Goal: Task Accomplishment & Management: Use online tool/utility

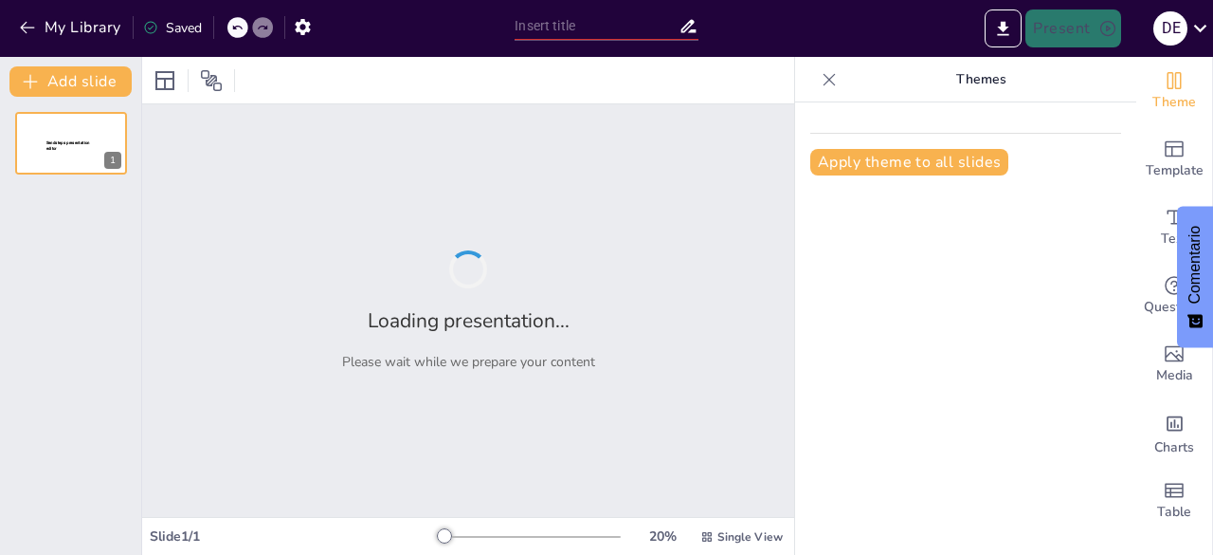
type input "Reinducción QHSE 2025"
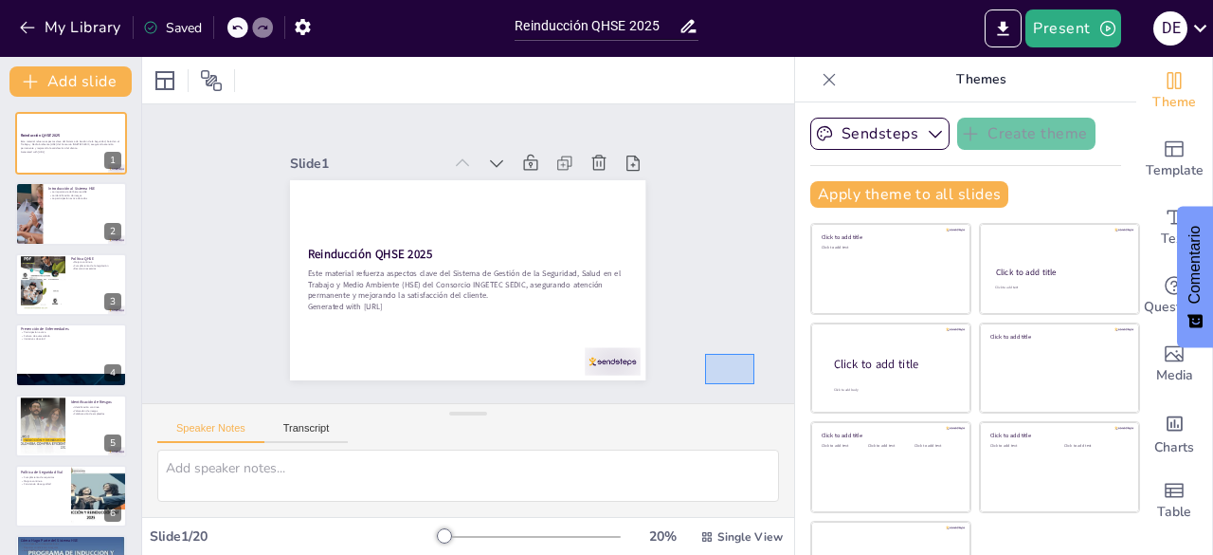
drag, startPoint x: 705, startPoint y: 354, endPoint x: 705, endPoint y: 370, distance: 16.1
click at [705, 370] on div "Slide 1 Reinducción QHSE 2025 Este material refuerza aspectos clave del Sistema…" at bounding box center [468, 253] width 652 height 299
click at [70, 209] on div at bounding box center [71, 214] width 114 height 64
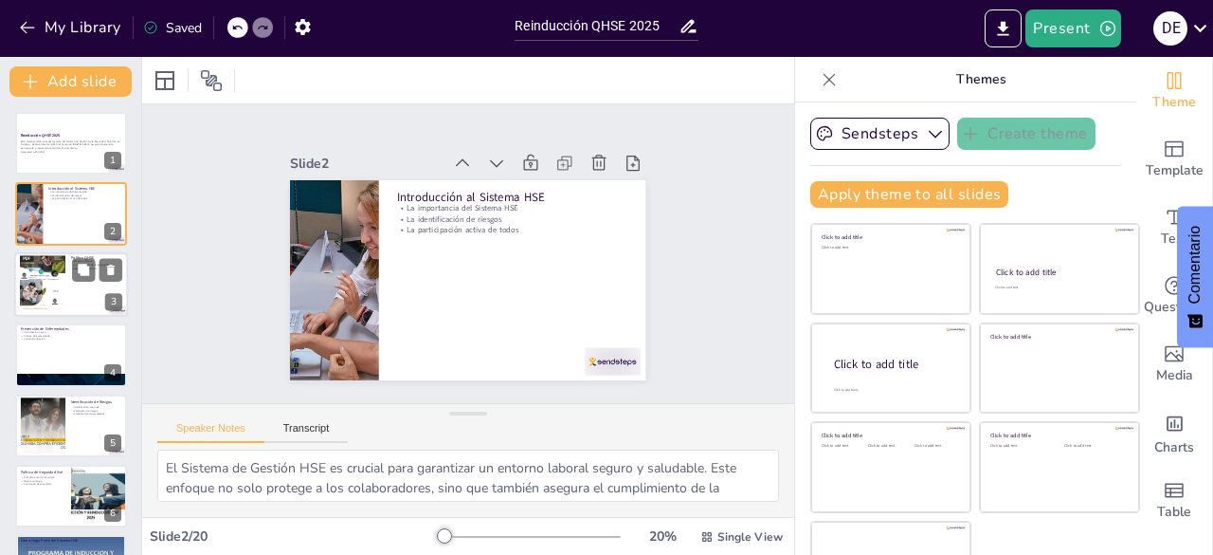
click at [45, 282] on div at bounding box center [42, 284] width 45 height 61
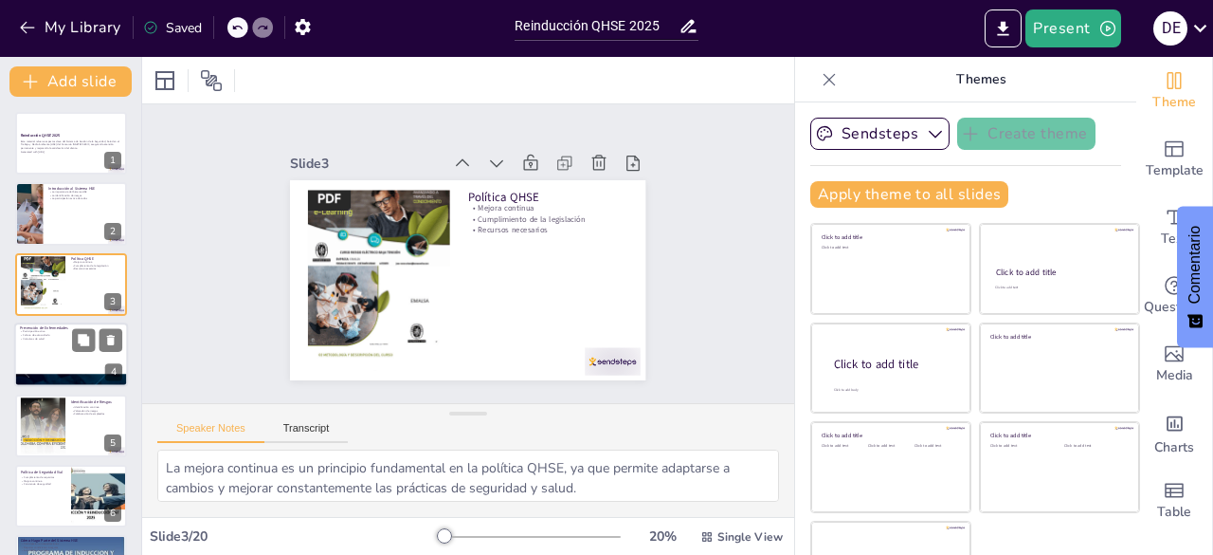
click at [33, 358] on div at bounding box center [71, 354] width 114 height 64
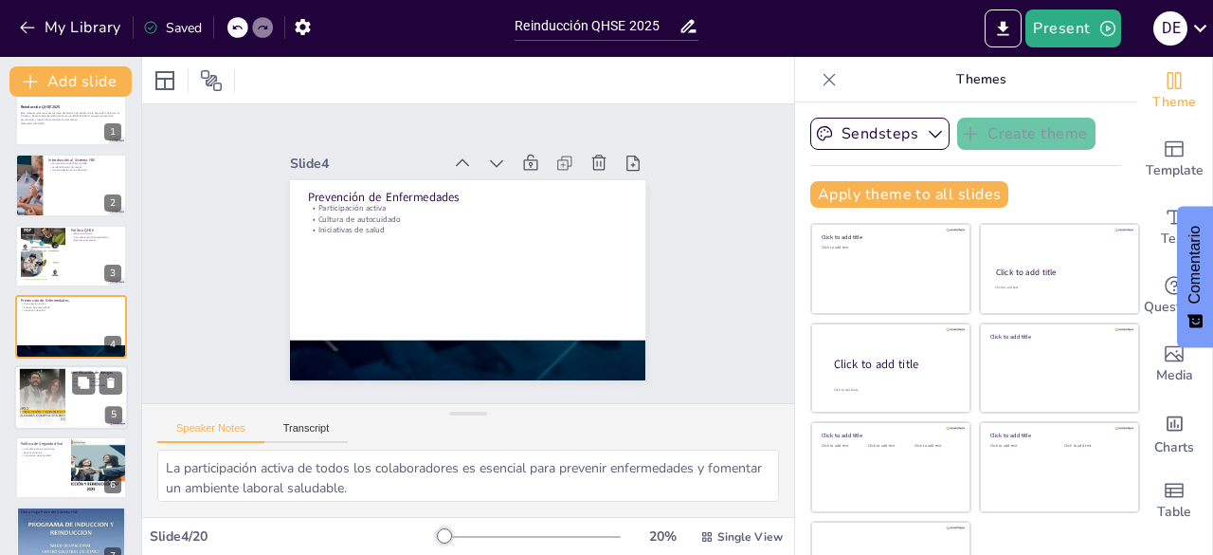
click at [44, 399] on div at bounding box center [42, 397] width 58 height 58
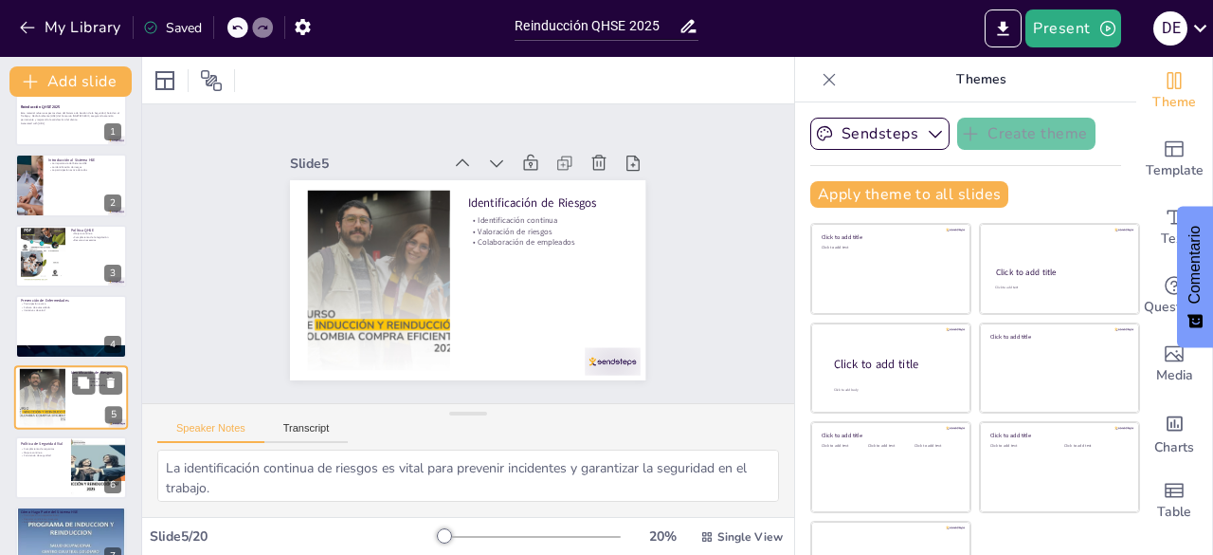
scroll to position [100, 0]
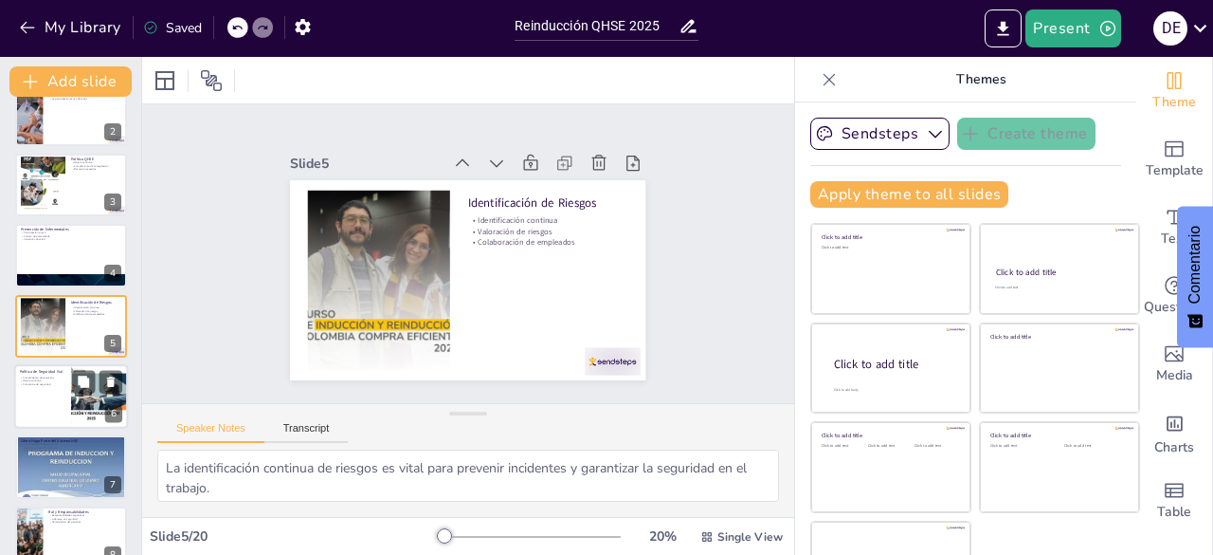
click at [35, 407] on div at bounding box center [71, 396] width 114 height 64
type textarea "Cumplir con los requisitos legales es esencial para garantizar la seguridad via…"
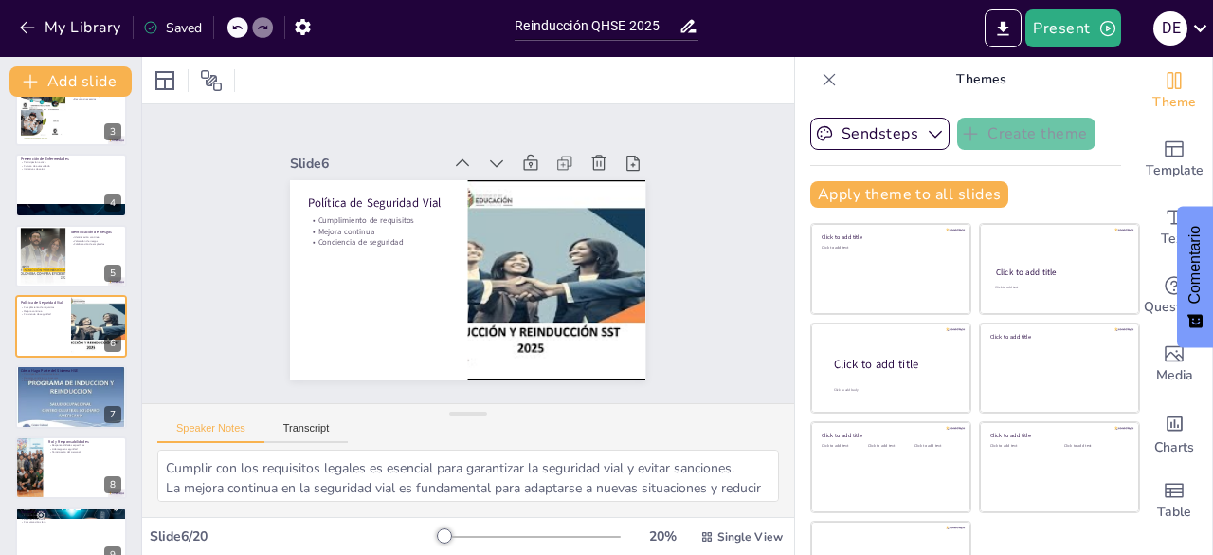
click at [521, 89] on div at bounding box center [468, 80] width 652 height 46
click at [175, 82] on icon at bounding box center [165, 80] width 23 height 23
click at [212, 82] on icon at bounding box center [211, 80] width 21 height 21
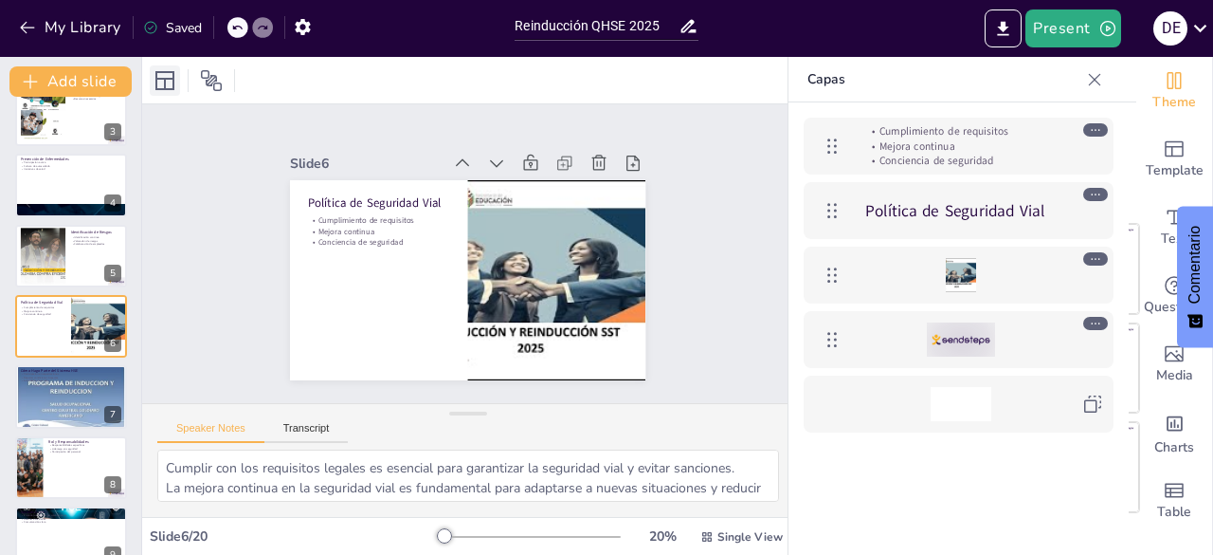
click at [167, 85] on icon at bounding box center [165, 80] width 23 height 23
click at [665, 127] on div "Slide 1 Reinducción QHSE 2025 Este material refuerza aspectos clave del Sistema…" at bounding box center [468, 253] width 462 height 253
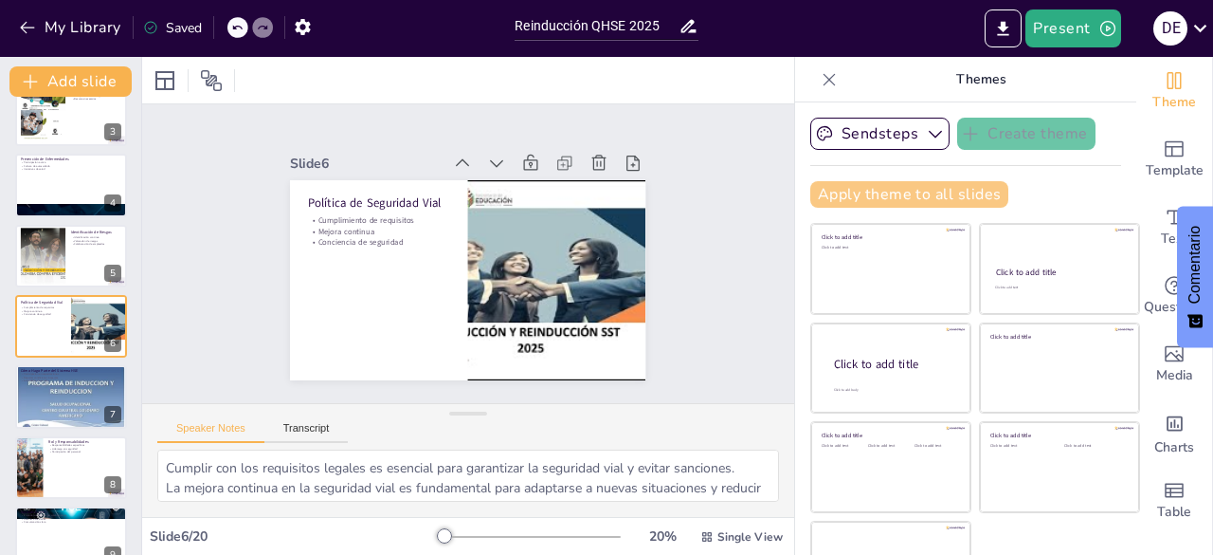
click at [876, 192] on button "Apply theme to all slides" at bounding box center [909, 194] width 198 height 27
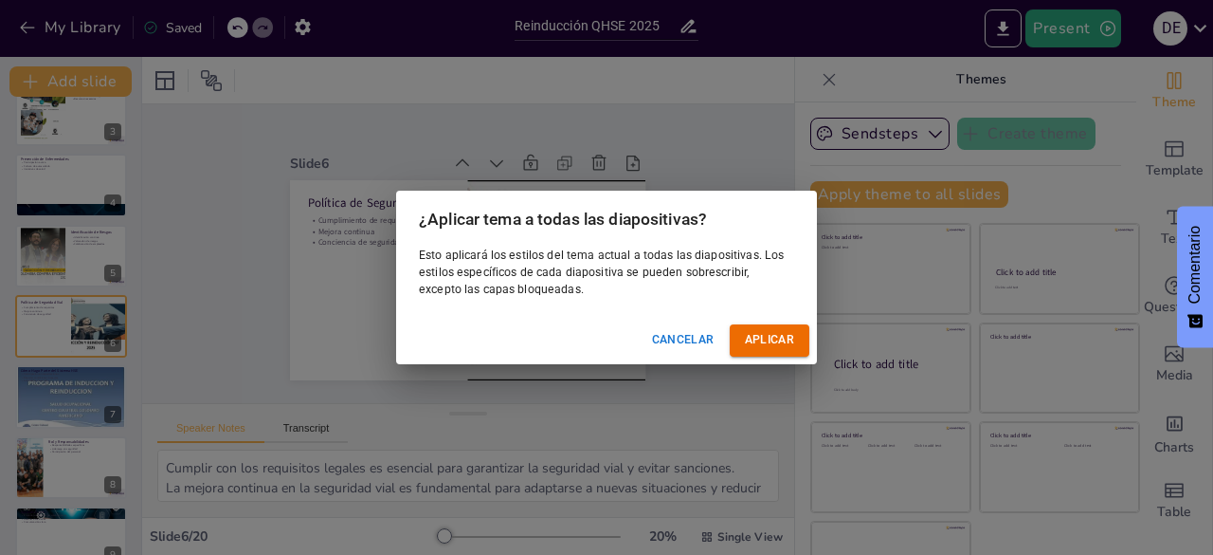
click at [682, 340] on font "Cancelar" at bounding box center [683, 339] width 63 height 13
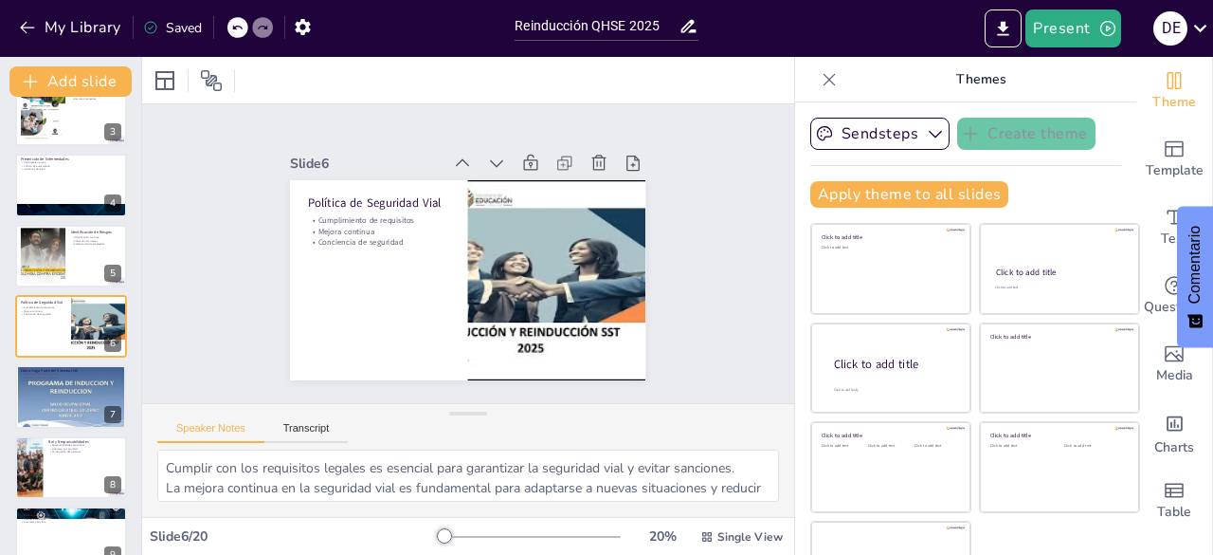
click at [519, 536] on div at bounding box center [530, 536] width 182 height 15
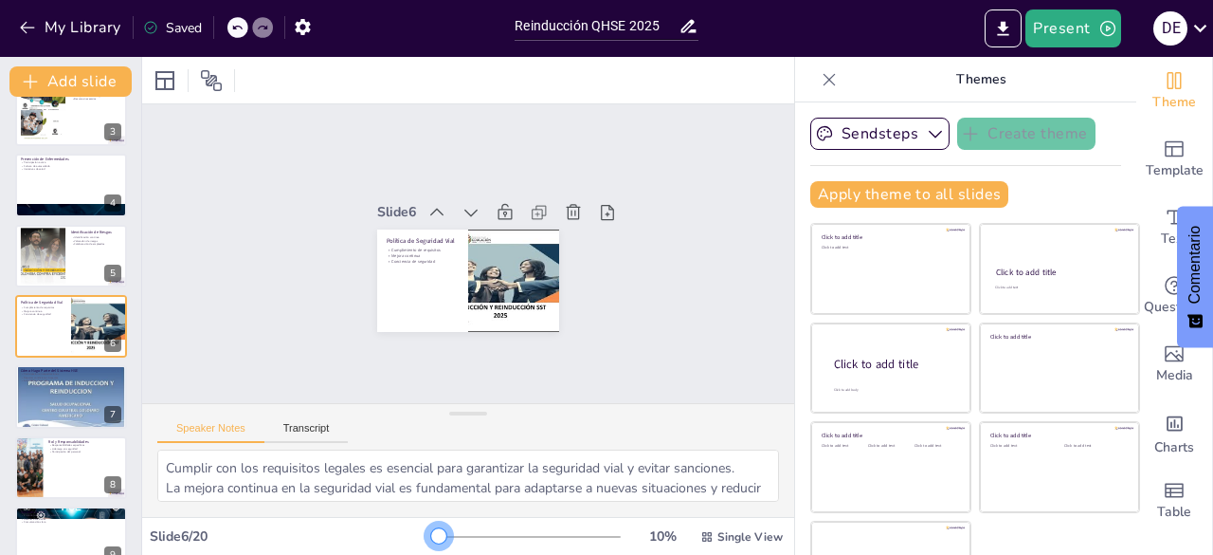
drag, startPoint x: 518, startPoint y: 536, endPoint x: 375, endPoint y: 532, distance: 143.2
click at [375, 532] on div "Slide 6 / 20 10 % Single View" at bounding box center [468, 536] width 652 height 30
click at [286, 431] on button "Transcript" at bounding box center [306, 432] width 84 height 21
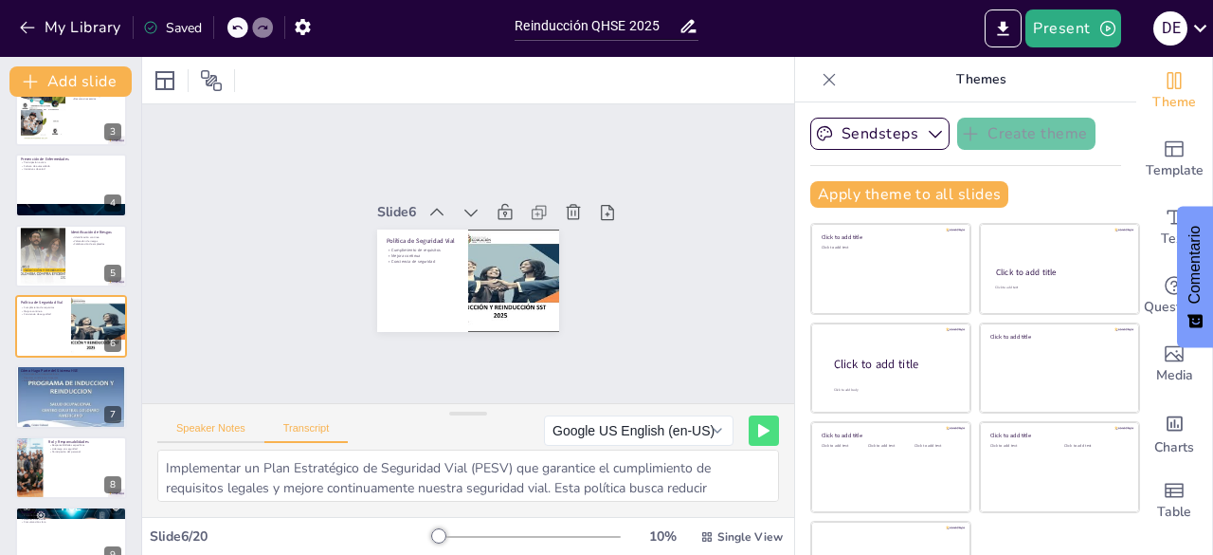
click at [204, 433] on button "Speaker Notes" at bounding box center [210, 432] width 107 height 21
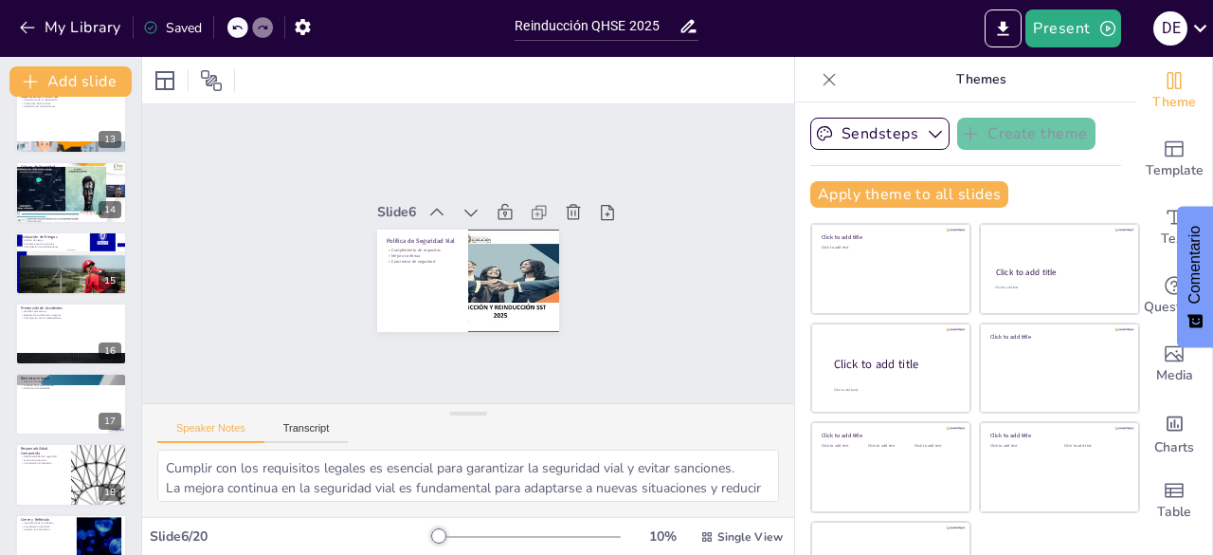
scroll to position [974, 0]
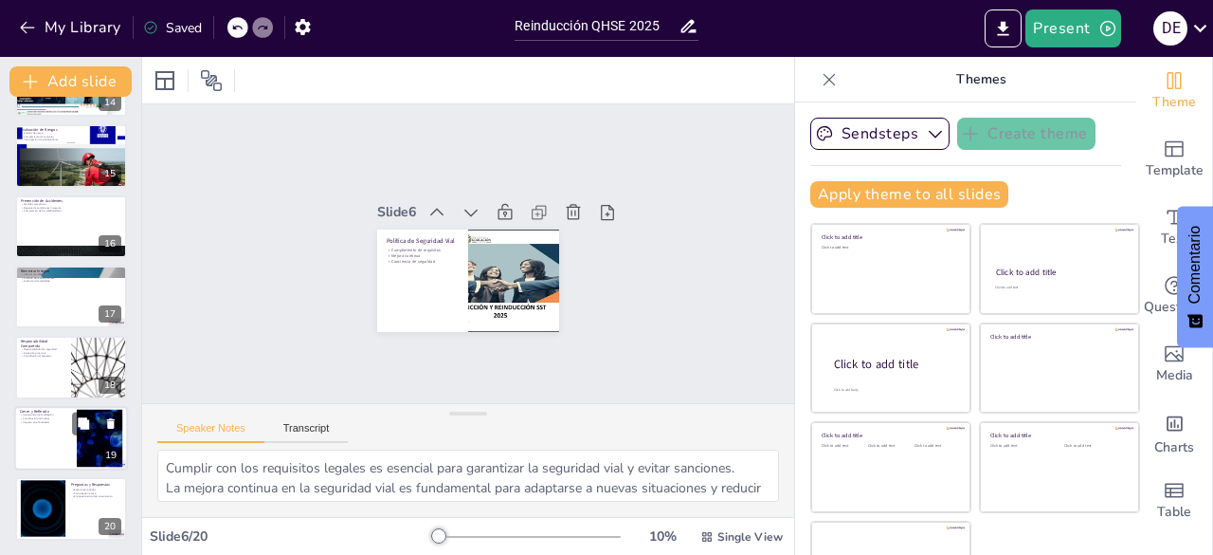
click at [58, 422] on p "Impacto en el bienestar" at bounding box center [45, 422] width 51 height 4
type textarea "La reflexión sobre la seguridad y salud en el trabajo es esencial para mejorar …"
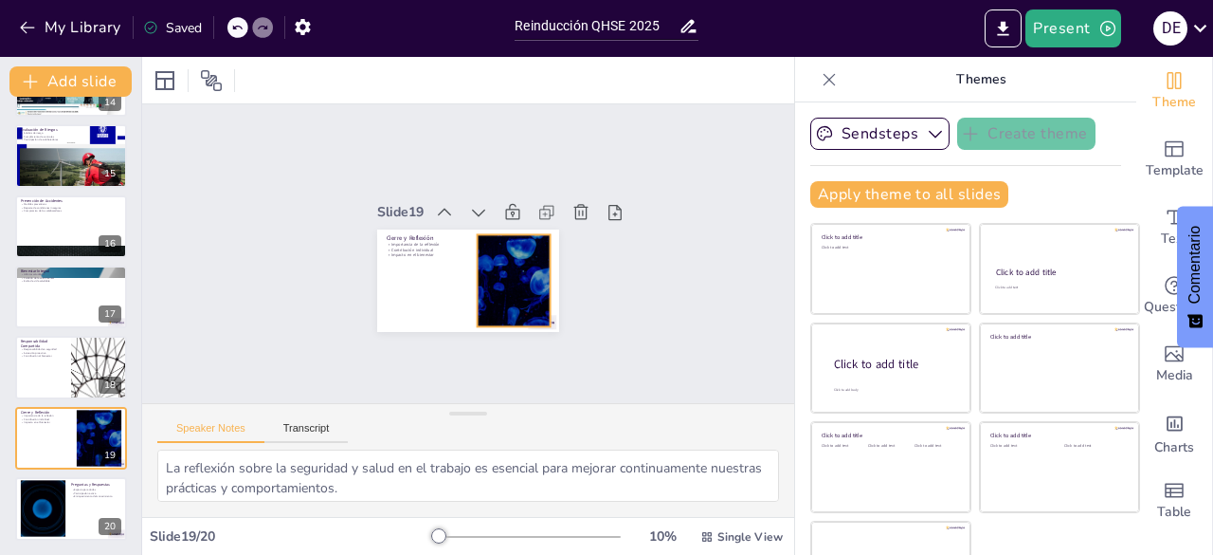
click at [472, 280] on div at bounding box center [514, 280] width 164 height 92
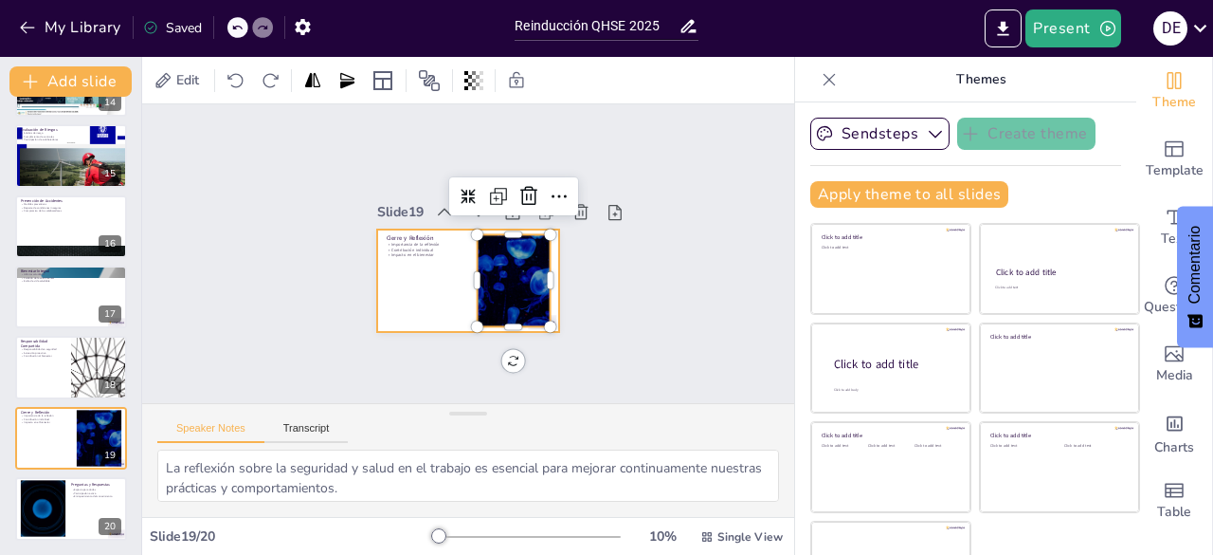
click at [370, 286] on div at bounding box center [465, 280] width 191 height 120
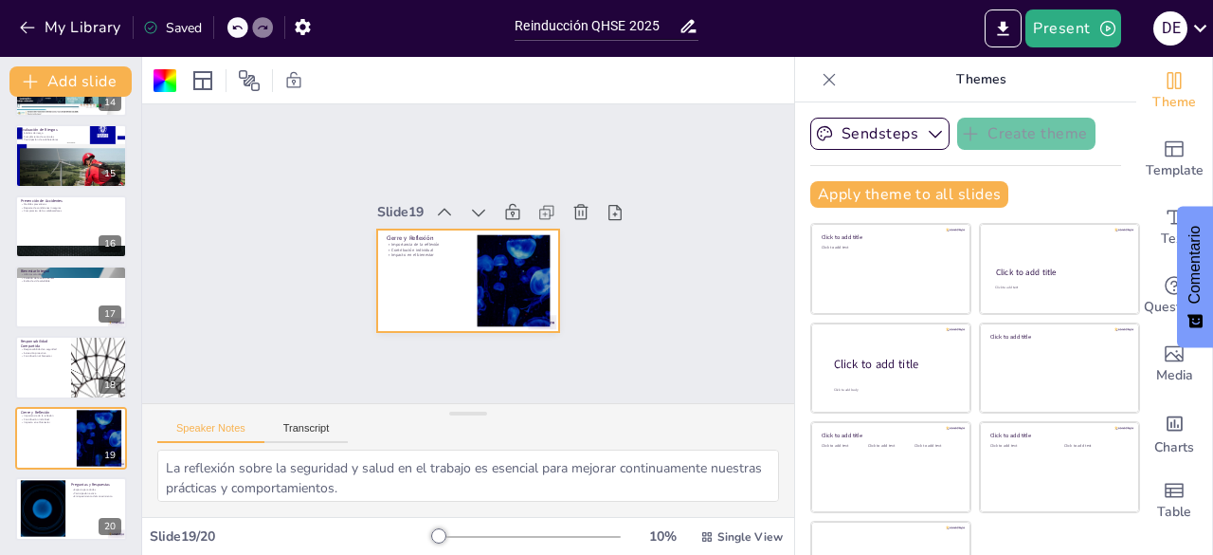
click at [218, 182] on div "Slide 1 Reinducción QHSE 2025 Este material refuerza aspectos clave del Sistema…" at bounding box center [468, 253] width 680 height 365
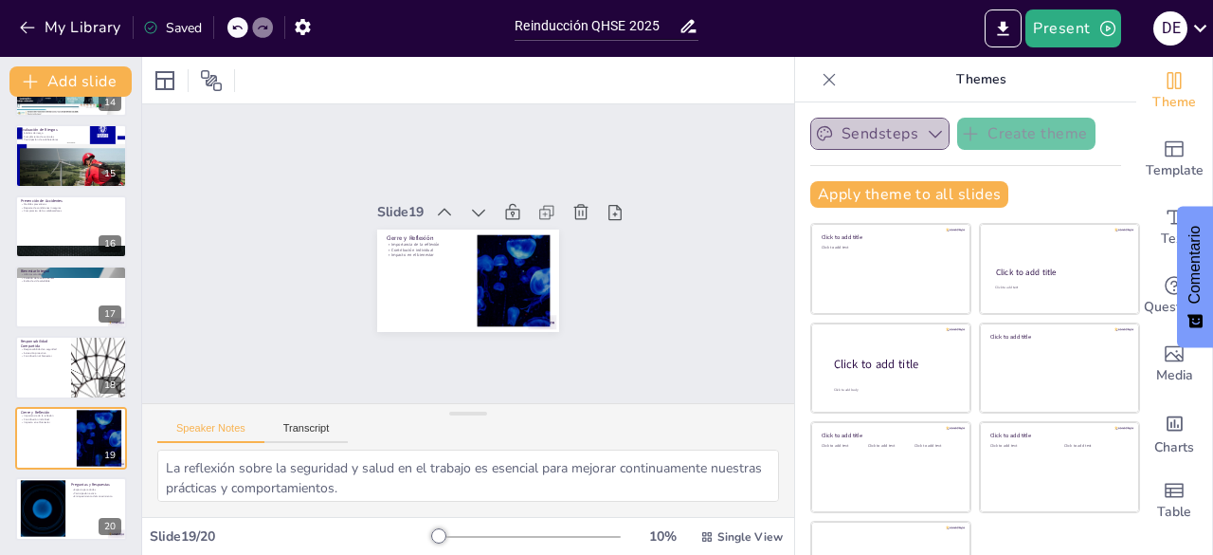
click at [847, 135] on button "Sendsteps" at bounding box center [879, 134] width 139 height 32
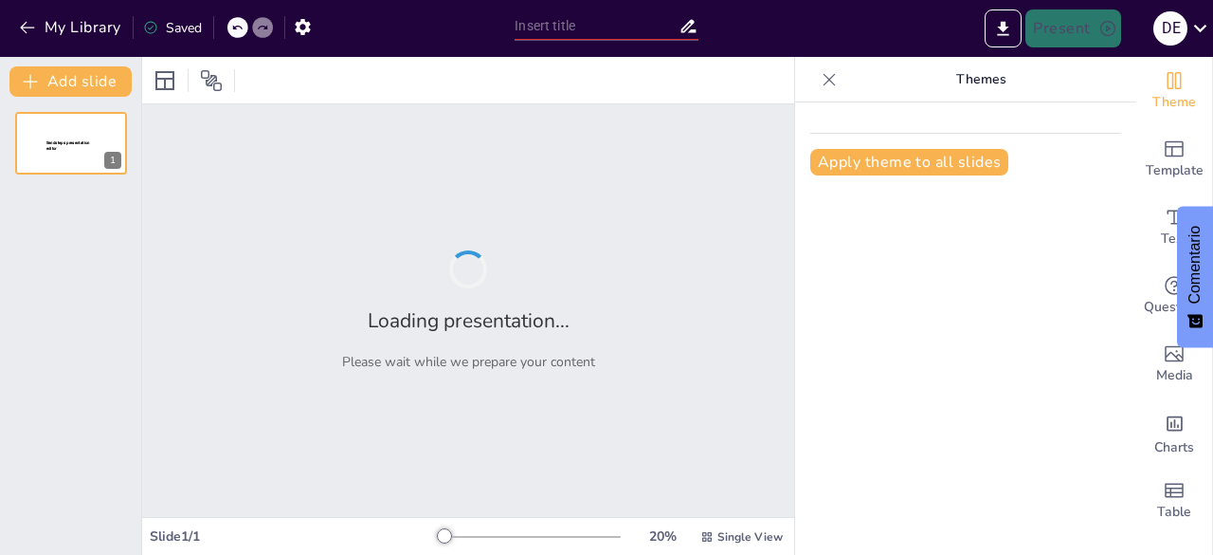
type input "Reinducción QHSE 2025"
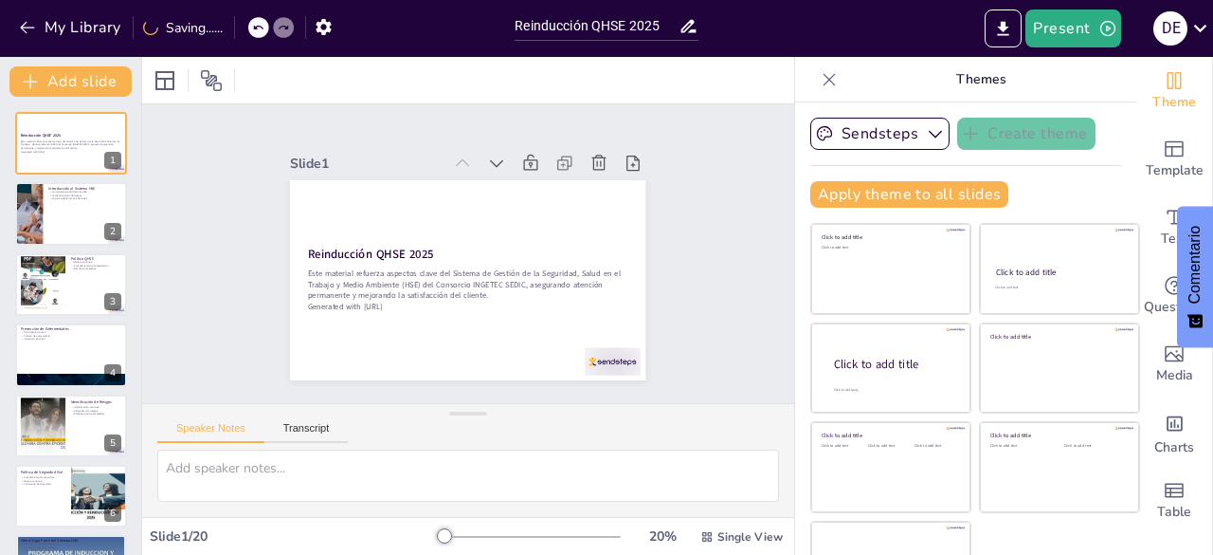
click at [355, 133] on div "Slide 1 Reinducción QHSE 2025 Este material refuerza aspectos clave del Sistema…" at bounding box center [468, 253] width 434 height 397
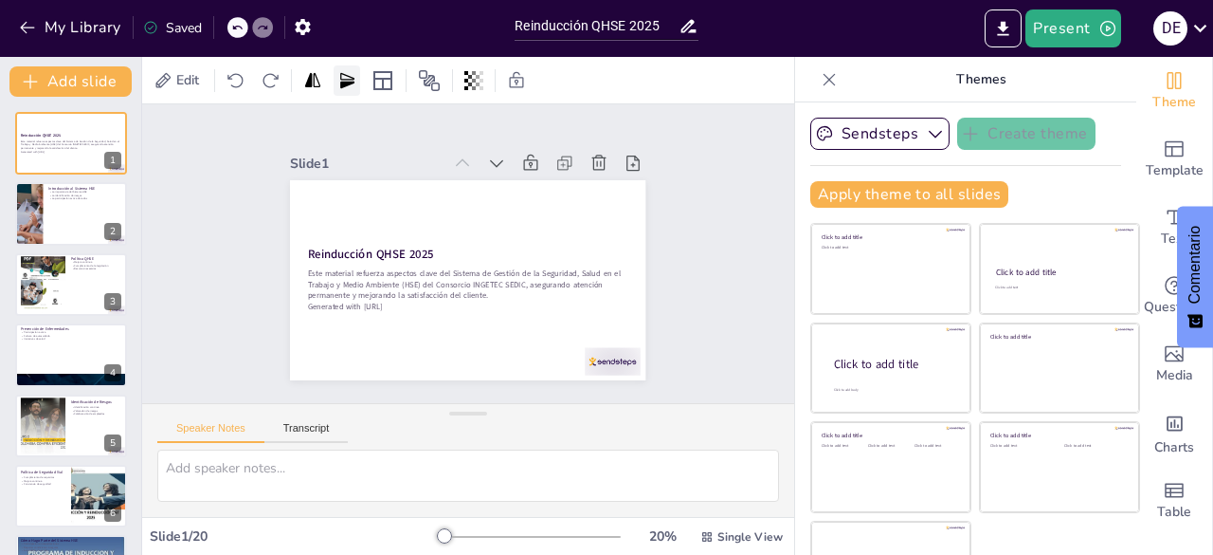
click at [347, 84] on icon at bounding box center [347, 79] width 14 height 15
click at [309, 81] on icon at bounding box center [312, 79] width 15 height 14
click at [908, 145] on button "Sendsteps" at bounding box center [879, 134] width 139 height 32
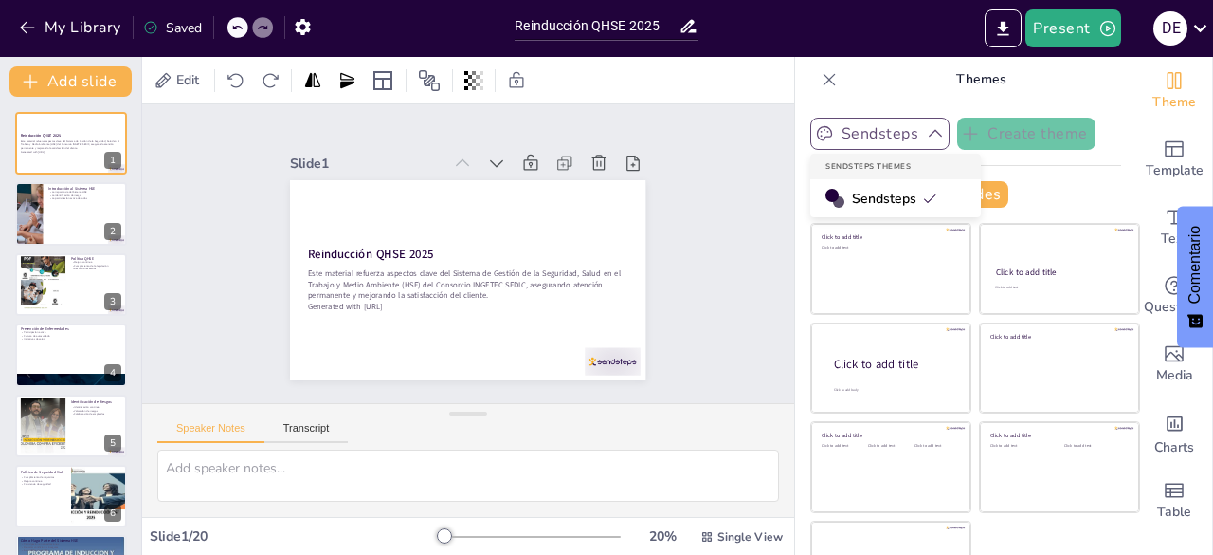
click at [926, 139] on icon "button" at bounding box center [935, 133] width 19 height 19
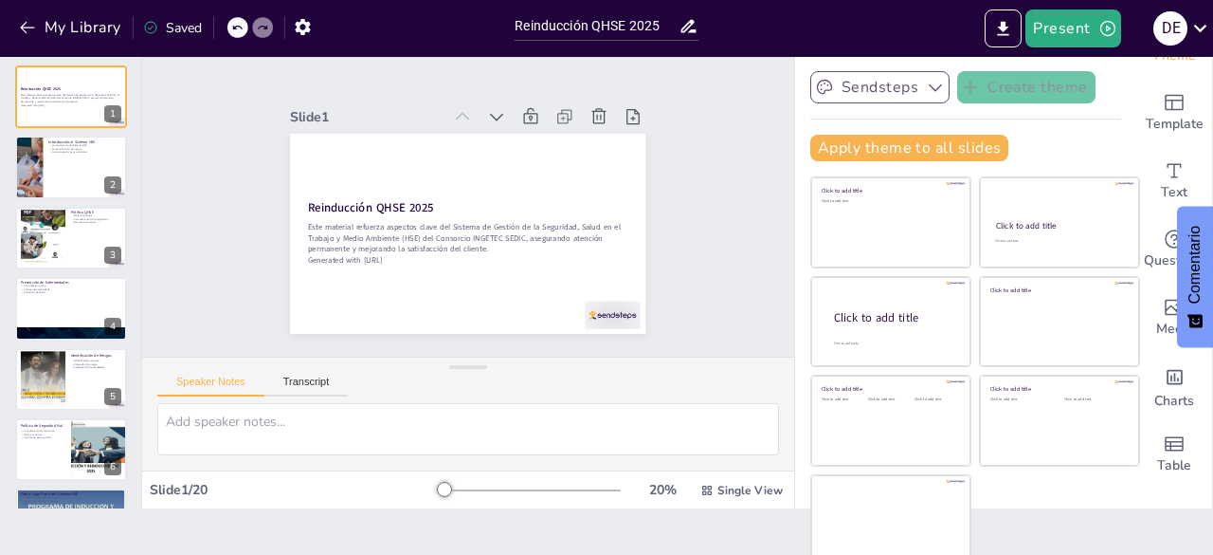
scroll to position [53, 0]
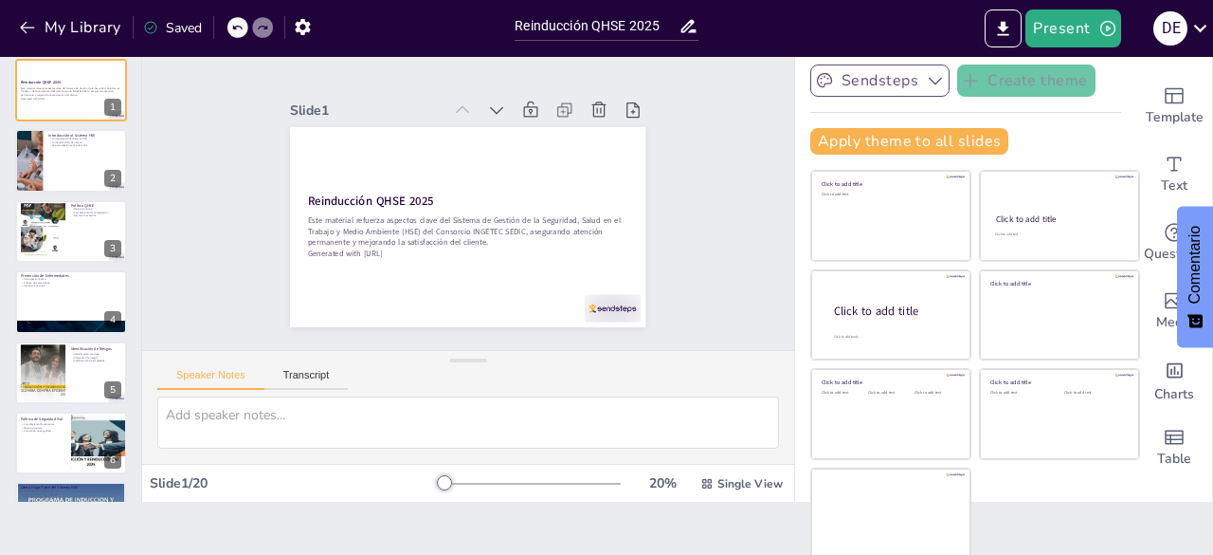
click at [639, 173] on div "Slide 1 Reinducción QHSE 2025 Este material refuerza aspectos clave del Sistema…" at bounding box center [468, 200] width 476 height 522
click at [924, 132] on button "Apply theme to all slides" at bounding box center [909, 141] width 198 height 27
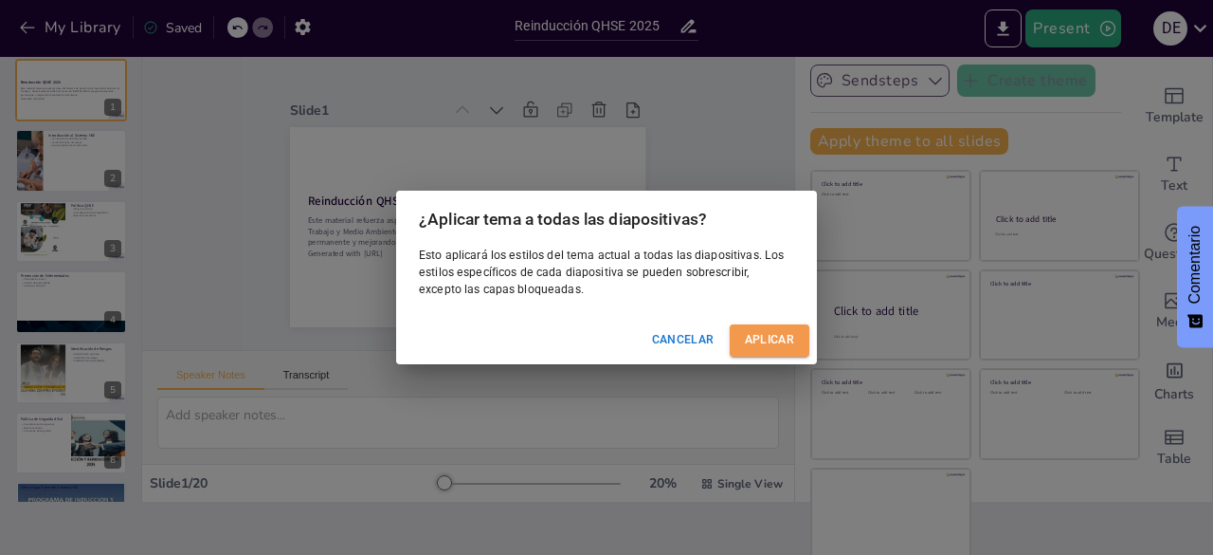
click at [780, 345] on font "Aplicar" at bounding box center [769, 339] width 49 height 13
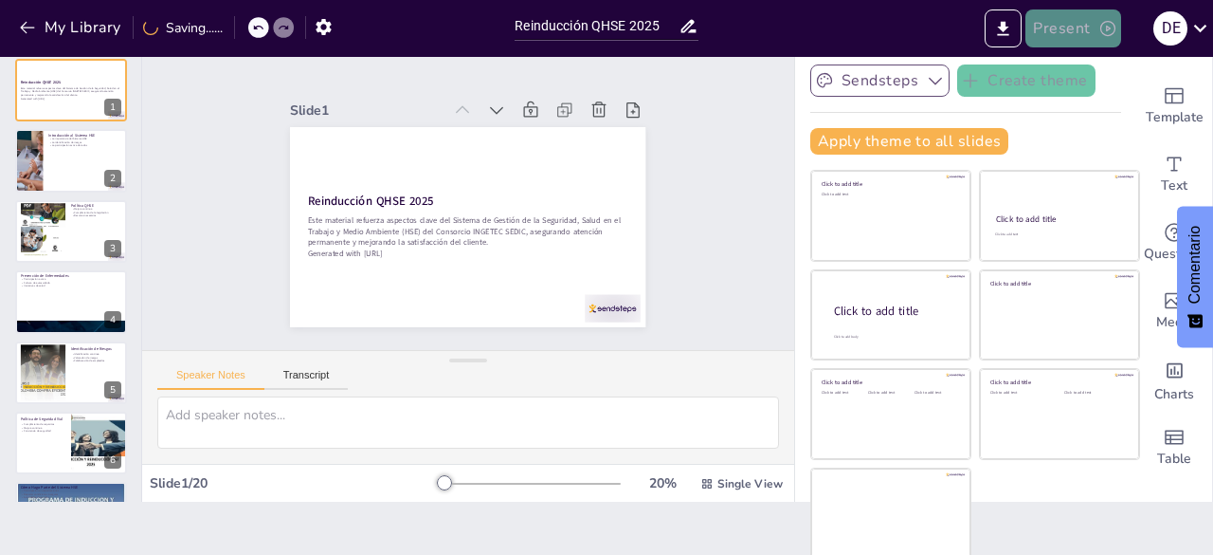
click at [1098, 31] on button "Present" at bounding box center [1073, 28] width 95 height 38
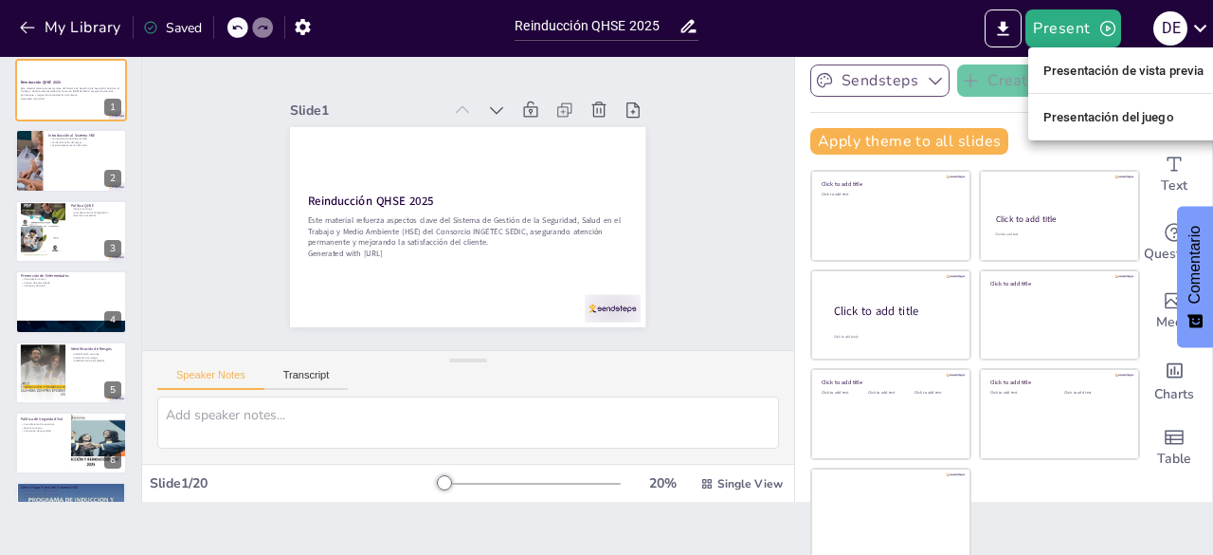
click at [1129, 75] on font "Presentación de vista previa" at bounding box center [1124, 71] width 161 height 14
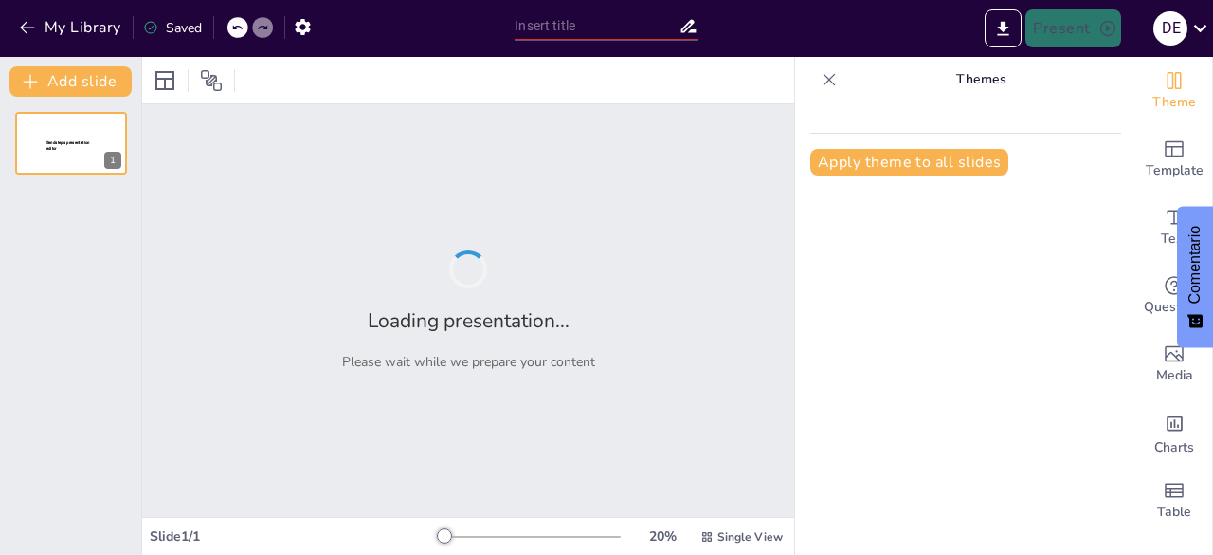
type input "Reinducción QHSE 2025"
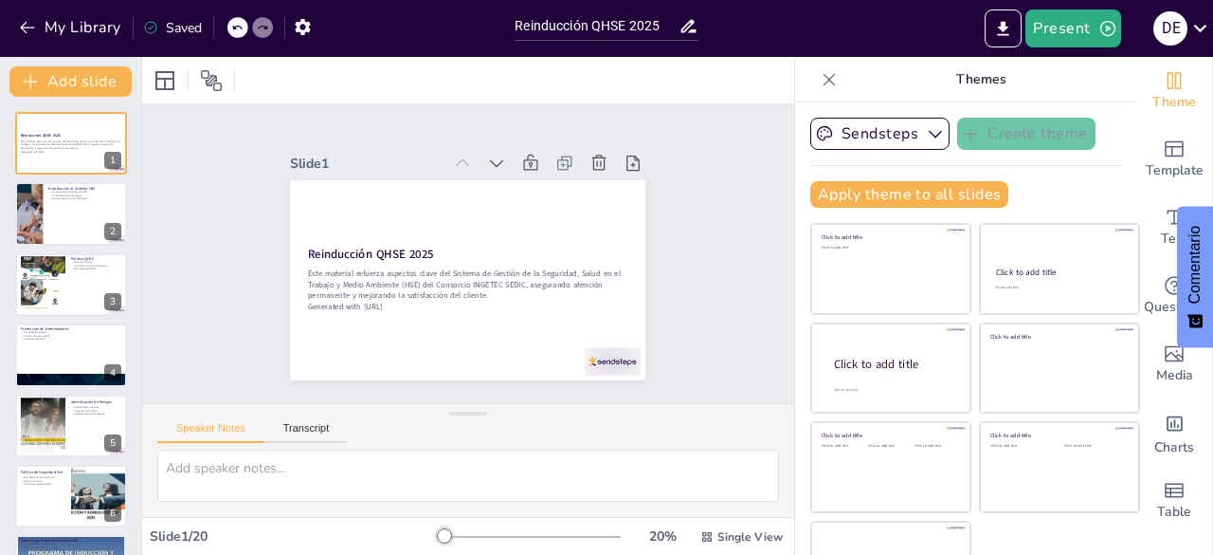
click at [1069, 184] on div "Apply theme to all slides" at bounding box center [965, 194] width 311 height 27
click at [32, 19] on icon "button" at bounding box center [27, 27] width 19 height 19
